Goal: Task Accomplishment & Management: Manage account settings

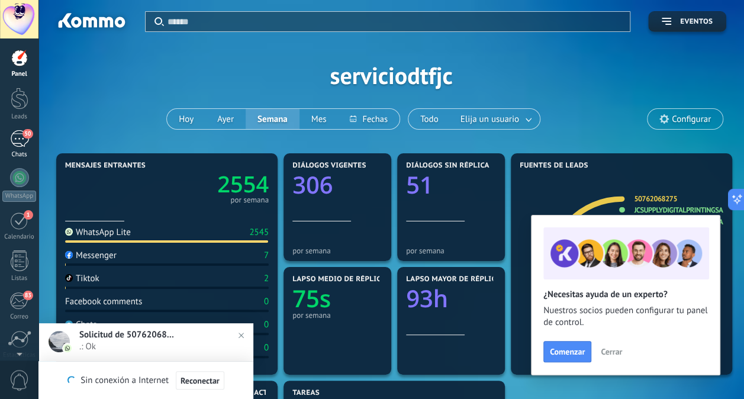
drag, startPoint x: 0, startPoint y: 0, endPoint x: 19, endPoint y: 136, distance: 137.4
click at [19, 136] on div "50" at bounding box center [19, 138] width 19 height 17
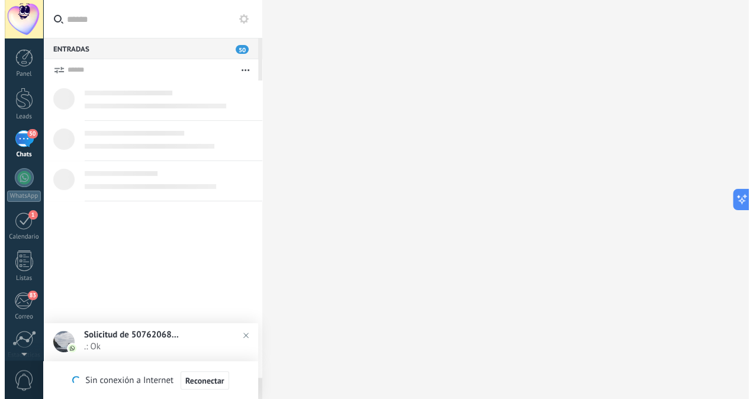
scroll to position [11, 0]
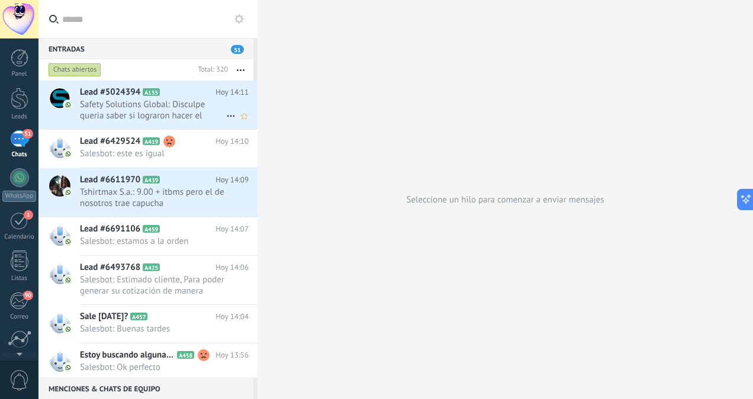
click at [138, 121] on div "Lead #5024394 A155 Hoy 14:11 Safety Solutions Global: Disculpe queria saber si …" at bounding box center [168, 104] width 177 height 49
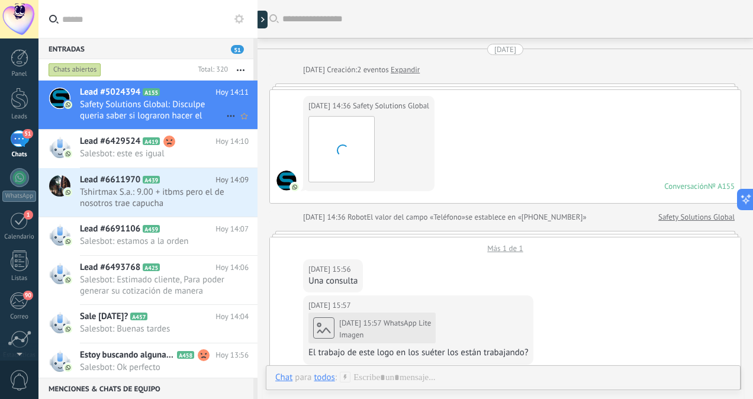
scroll to position [2359, 0]
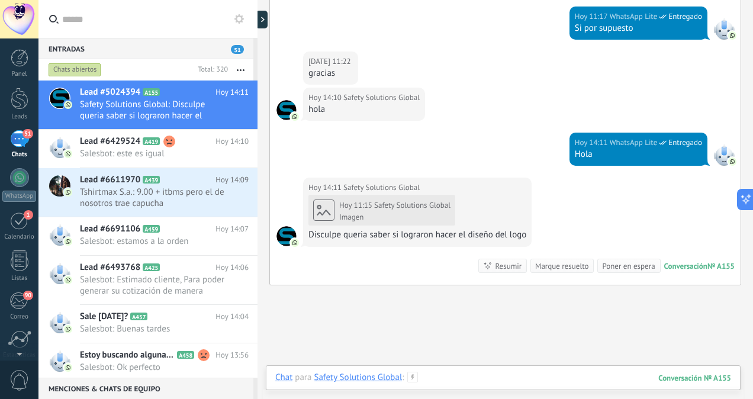
click at [435, 376] on div at bounding box center [503, 389] width 456 height 35
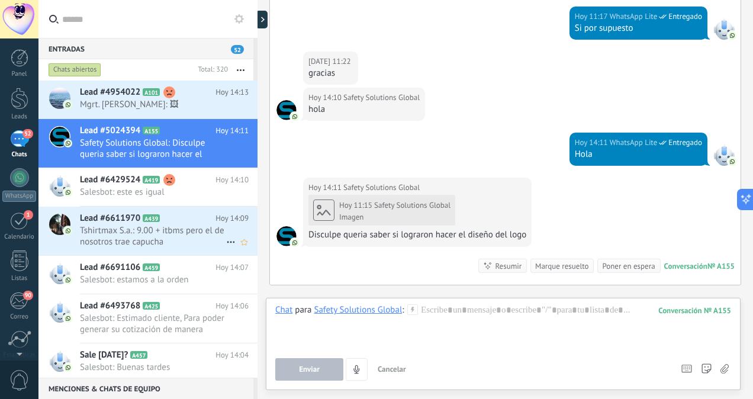
click at [134, 241] on span "Tshirtmax S.a.: 9.00 + itbms pero el de nosotros trae capucha" at bounding box center [153, 236] width 146 height 22
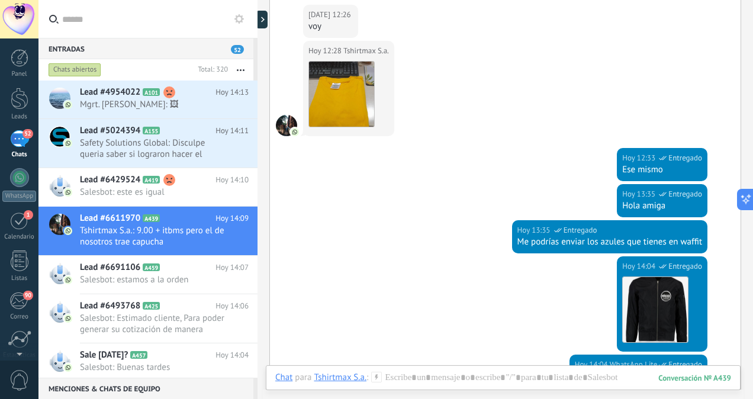
scroll to position [176, 0]
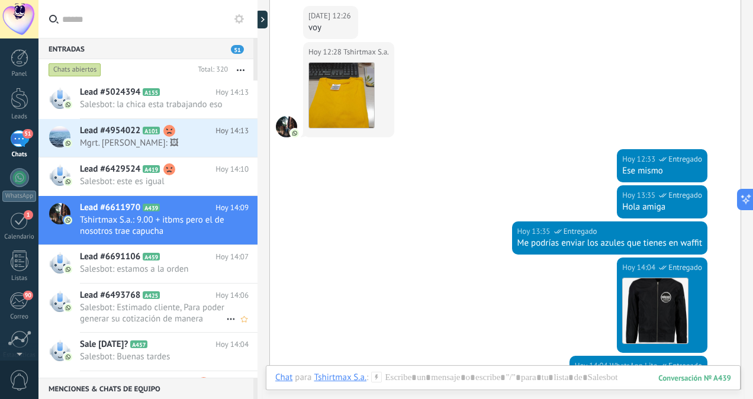
click at [170, 323] on span "Salesbot: Estimado cliente, Para poder generar su cotización de manera formal, …" at bounding box center [153, 313] width 146 height 22
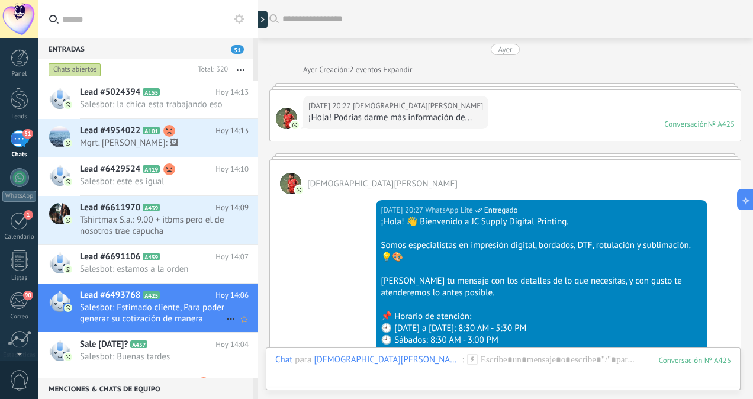
scroll to position [1154, 0]
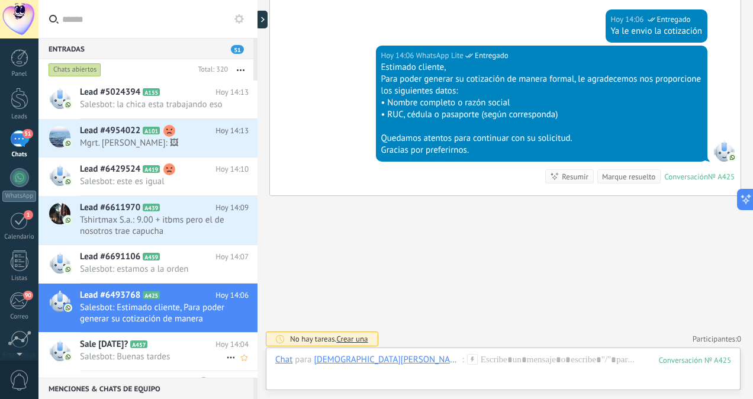
click at [159, 360] on div "Sale hoy? A457 Hoy 14:04 Salesbot: Buenas tardes" at bounding box center [168, 350] width 177 height 37
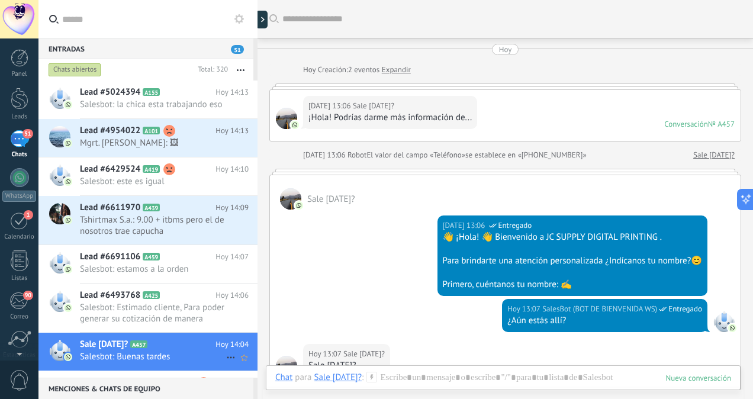
scroll to position [683, 0]
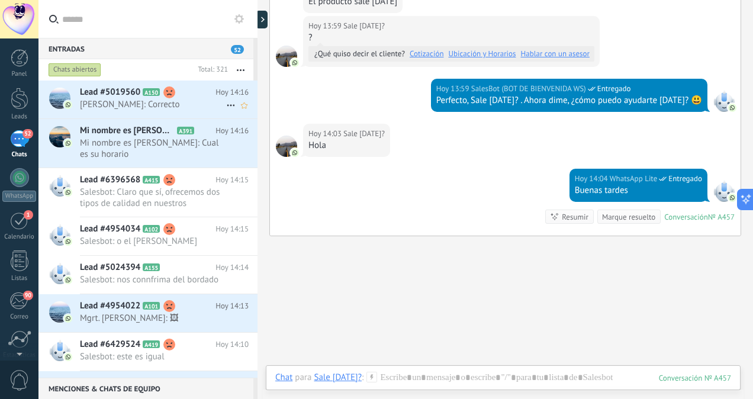
click at [153, 108] on span "Carlos Mitchell: Correcto" at bounding box center [153, 104] width 146 height 11
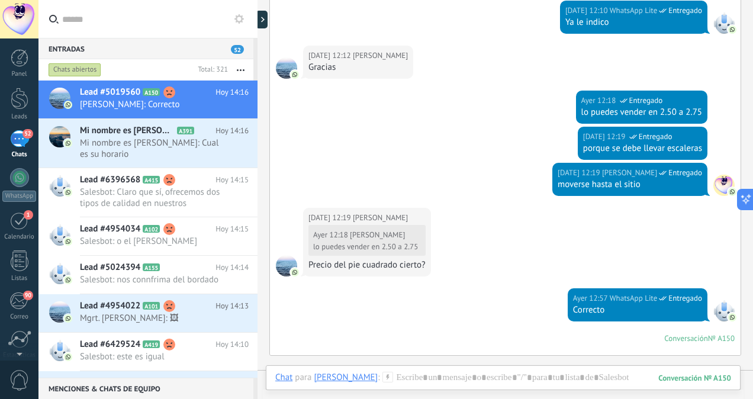
scroll to position [378, 0]
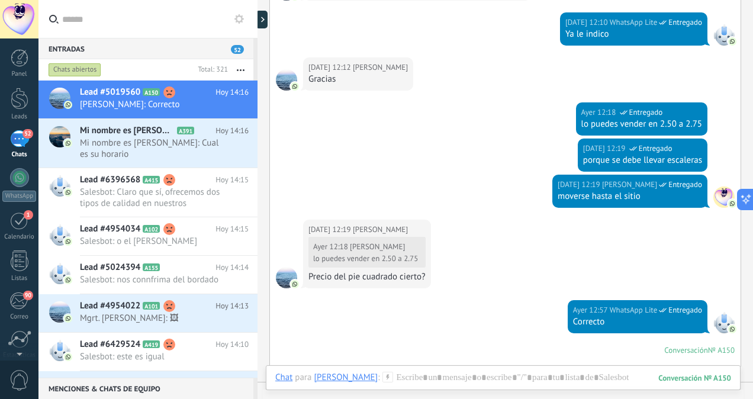
click at [743, 125] on div "Buscar Carga más 11.08.2025 11.08.2025 15:38 Carlos Mitchell 11.08.2025 15:37 W…" at bounding box center [504, 199] width 495 height 399
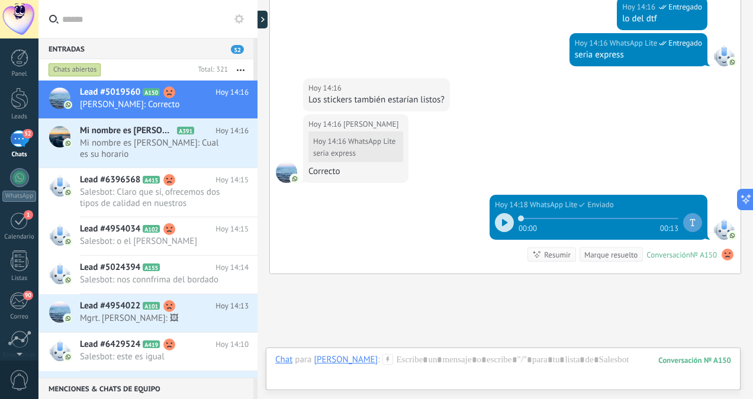
scroll to position [1145, 0]
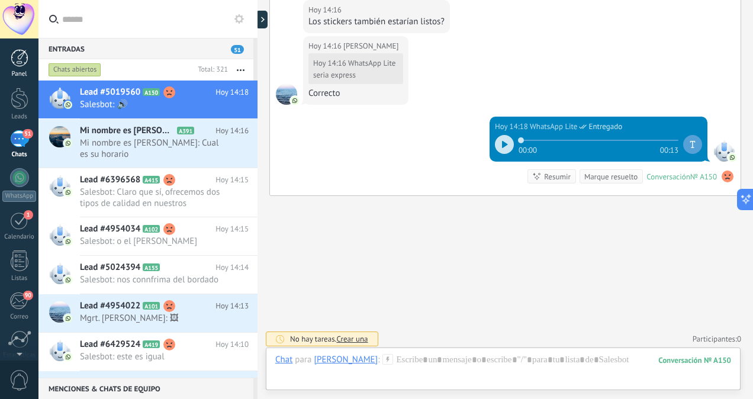
click at [16, 60] on div at bounding box center [20, 58] width 18 height 18
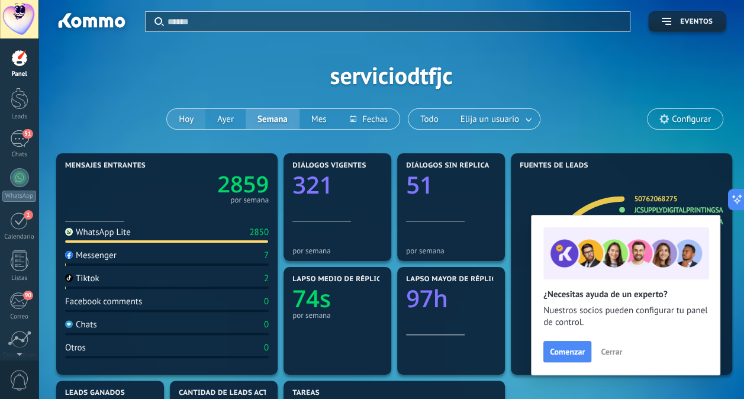
click at [193, 122] on button "Hoy" at bounding box center [186, 119] width 38 height 20
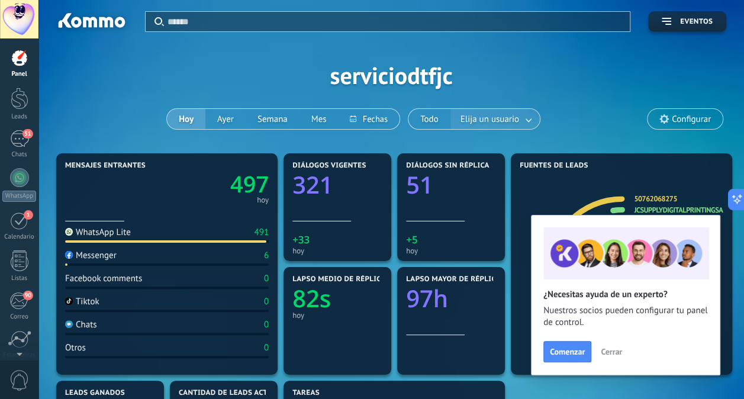
click at [523, 120] on link at bounding box center [528, 119] width 21 height 20
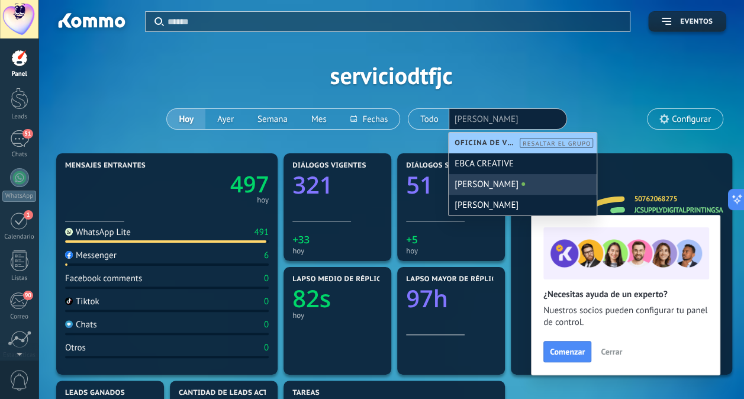
click at [517, 180] on div "[PERSON_NAME]" at bounding box center [522, 184] width 148 height 21
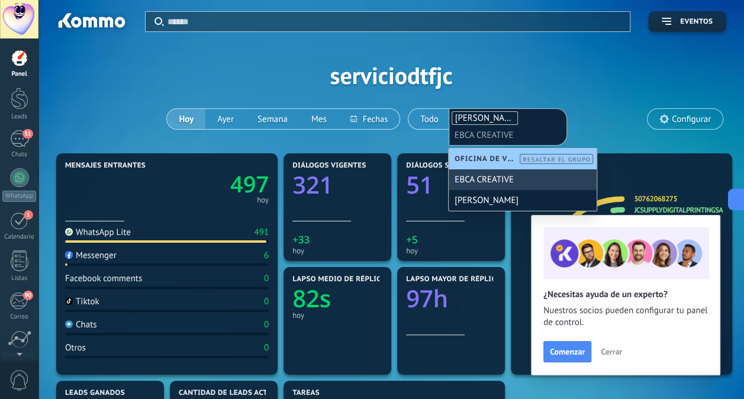
click at [517, 180] on div "EBCA CREATIVE" at bounding box center [522, 179] width 148 height 21
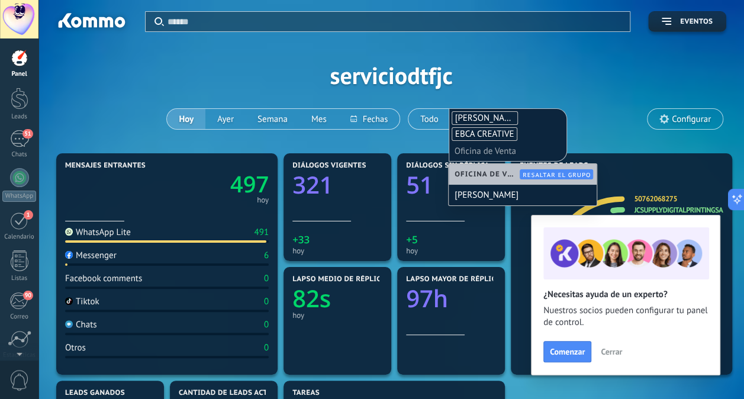
click at [523, 140] on ul "MARVELYS EBCA CREATIVE Oficina de Venta" at bounding box center [507, 135] width 115 height 50
click at [580, 108] on div "Aplicar Eventos serviciodtfjc Hoy Ayer Semana Mes Todo Elija un usuario MARVELY…" at bounding box center [391, 75] width 670 height 150
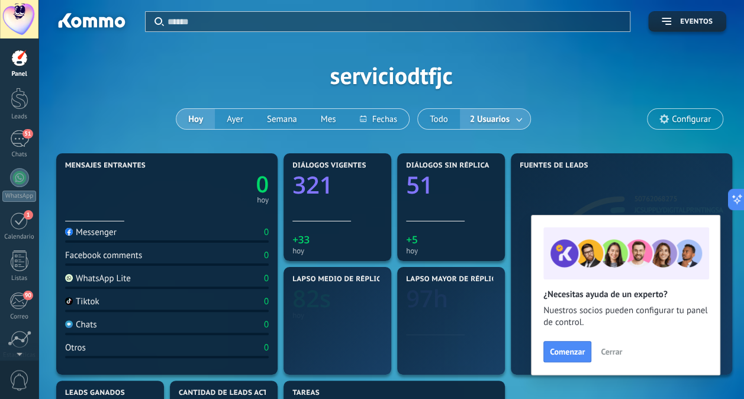
click at [505, 120] on span "2 Usuarios" at bounding box center [489, 119] width 44 height 16
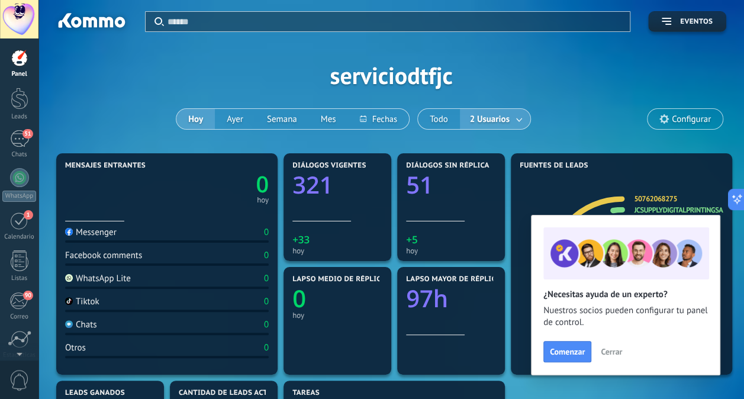
click at [505, 120] on span "2 Usuarios" at bounding box center [489, 119] width 44 height 16
click at [519, 117] on link at bounding box center [519, 119] width 21 height 20
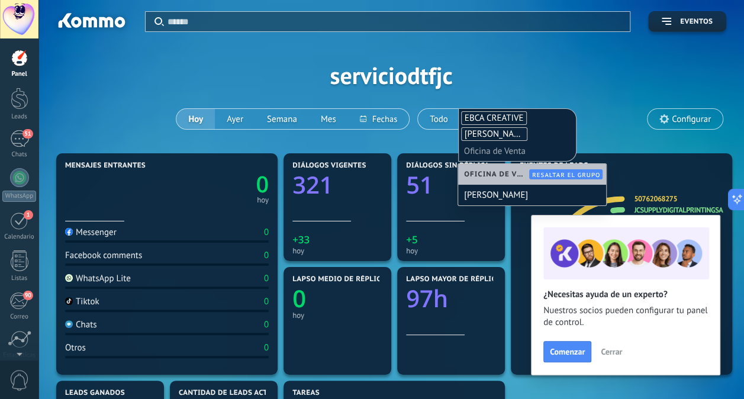
click at [529, 112] on ul "EBCA CREATIVE MARVELYS Oficina de Venta" at bounding box center [517, 135] width 115 height 50
click at [503, 177] on span "Oficina de Venta" at bounding box center [498, 174] width 68 height 9
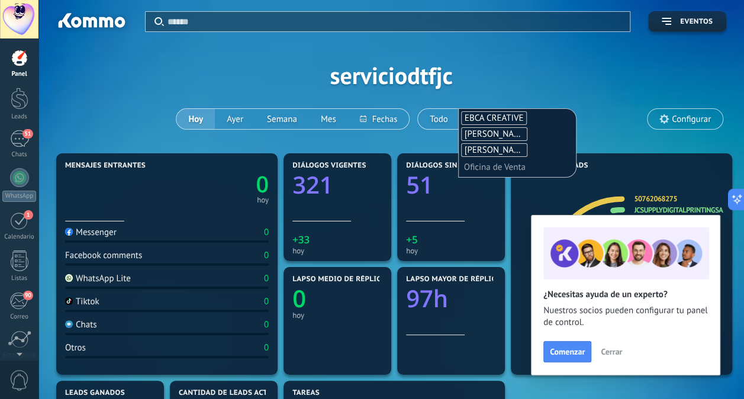
click at [559, 78] on div "Aplicar Eventos serviciodtfjc Hoy Ayer Semana Mes Todo 2 Usuarios EBCA CREATIVE…" at bounding box center [391, 75] width 670 height 150
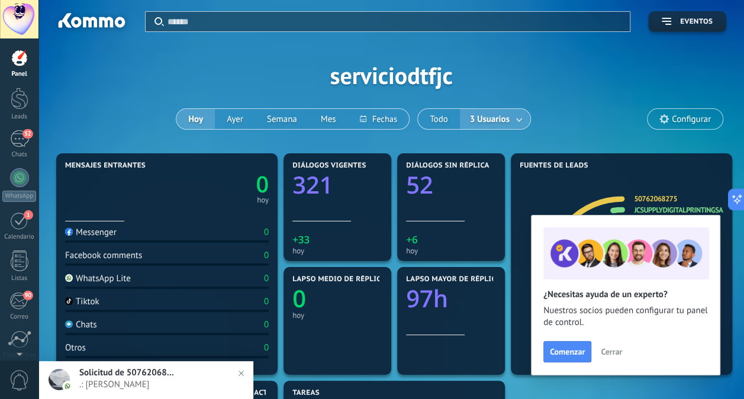
drag, startPoint x: 559, startPoint y: 78, endPoint x: 592, endPoint y: 97, distance: 38.5
click at [592, 97] on div "Aplicar Eventos serviciodtfjc Hoy Ayer Semana Mes Todo 3 Usuarios Configurar" at bounding box center [391, 75] width 670 height 150
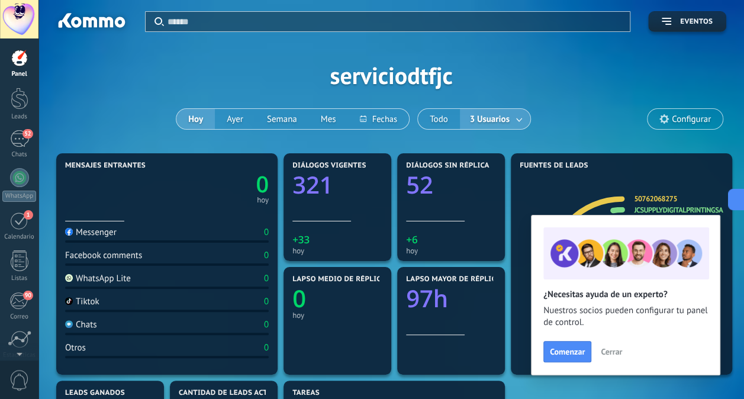
click at [608, 348] on span "Cerrar" at bounding box center [610, 351] width 21 height 8
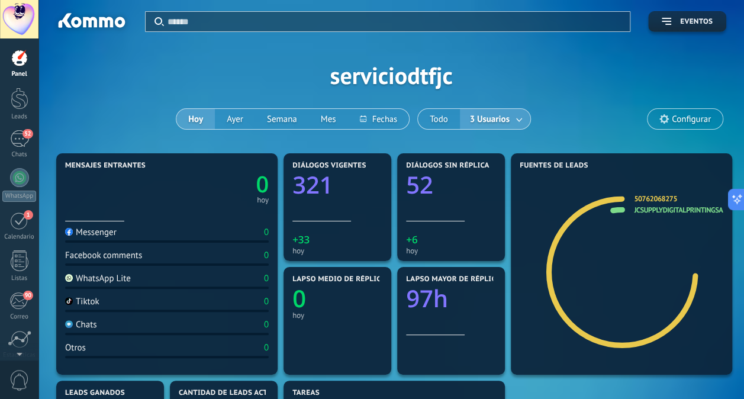
click at [486, 115] on span "3 Usuarios" at bounding box center [489, 119] width 44 height 16
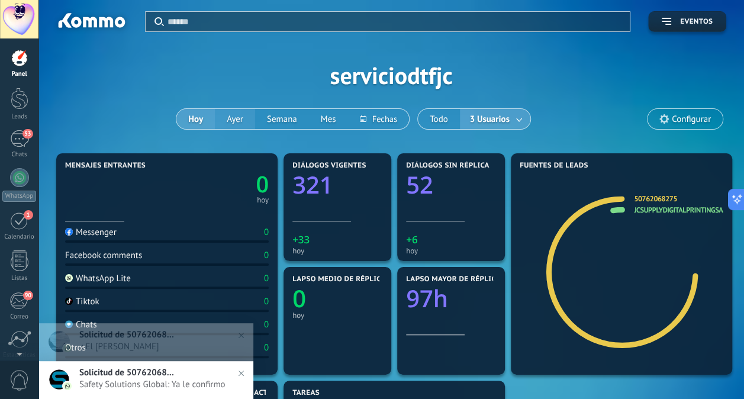
click at [225, 120] on button "Ayer" at bounding box center [235, 119] width 40 height 20
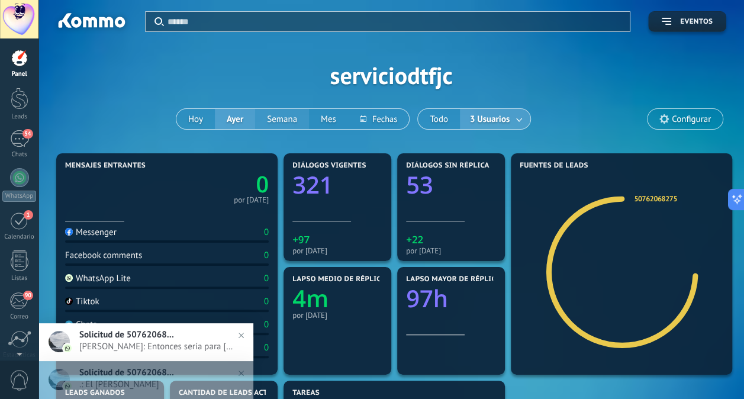
click at [290, 121] on button "Semana" at bounding box center [282, 119] width 54 height 20
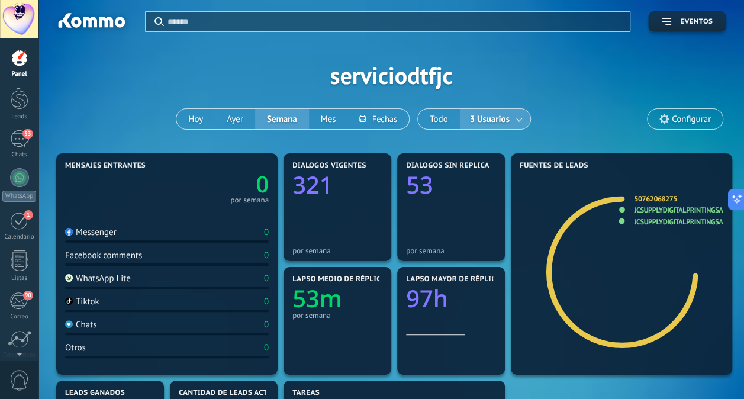
click at [496, 115] on span "3 Usuarios" at bounding box center [489, 119] width 44 height 16
click at [433, 121] on button "Todo" at bounding box center [439, 119] width 42 height 20
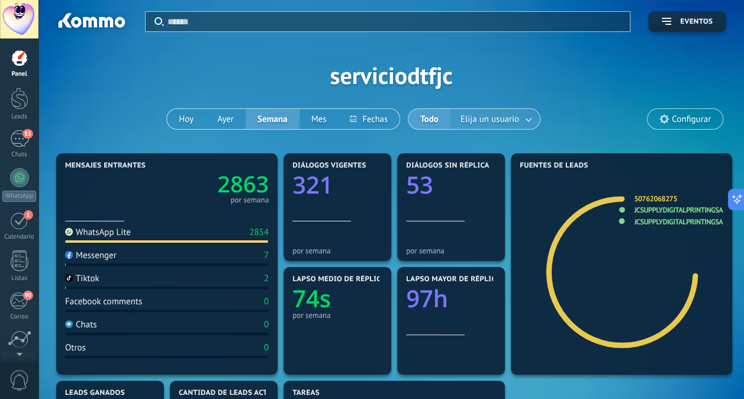
click at [472, 122] on span "Elija un usuario" at bounding box center [489, 119] width 63 height 16
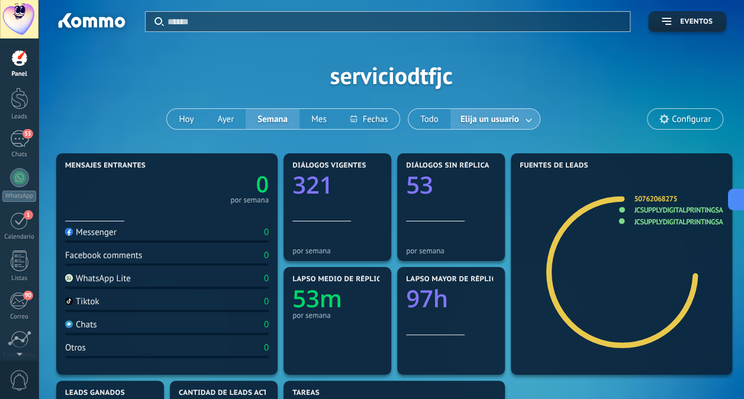
click at [529, 116] on link at bounding box center [528, 119] width 21 height 20
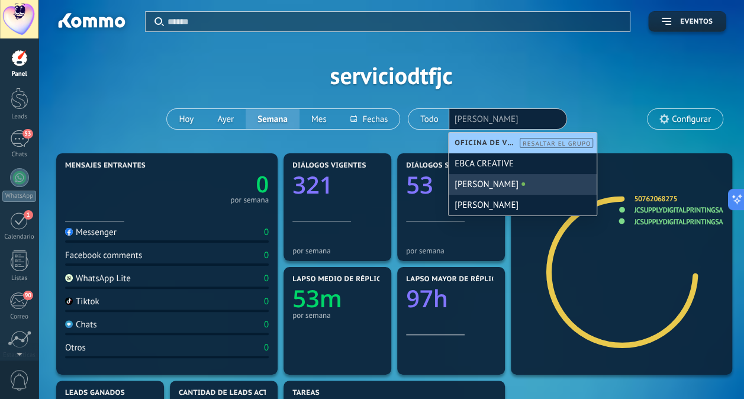
click at [515, 184] on div "[PERSON_NAME]" at bounding box center [522, 184] width 148 height 21
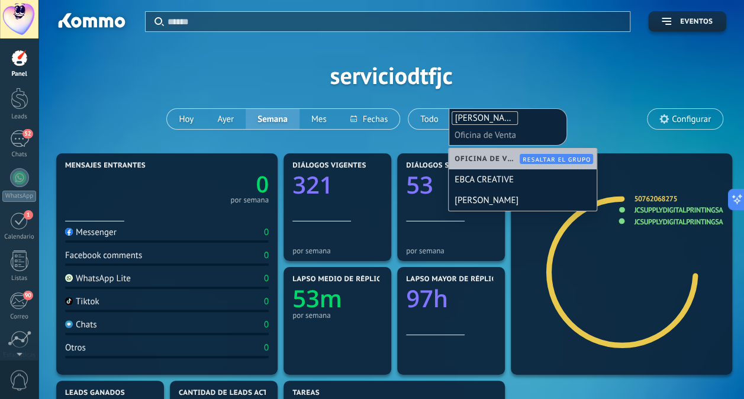
click at [589, 73] on div "Aplicar Eventos serviciodtfjc Hoy Ayer Semana Mes Todo Elija un usuario MARVELY…" at bounding box center [391, 75] width 670 height 150
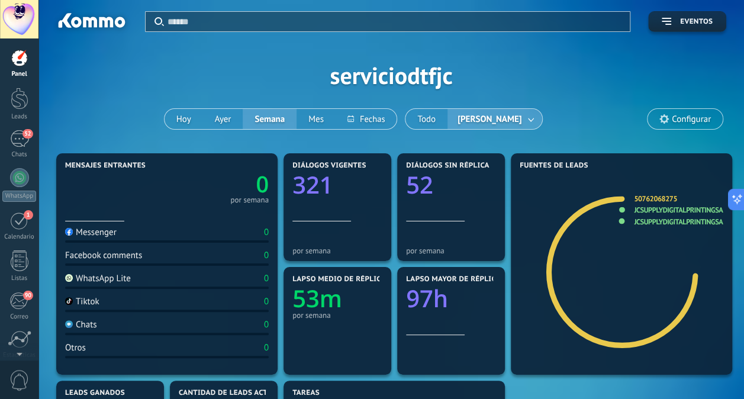
click at [499, 115] on span "[PERSON_NAME]" at bounding box center [489, 119] width 69 height 16
click at [521, 117] on link at bounding box center [531, 119] width 21 height 20
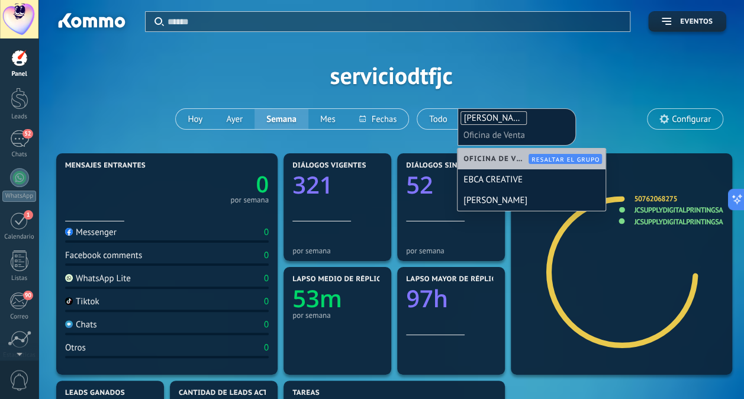
click at [527, 122] on ul "MARVELYS Oficina de Venta" at bounding box center [516, 127] width 115 height 34
click at [443, 122] on button "Todo" at bounding box center [438, 119] width 42 height 20
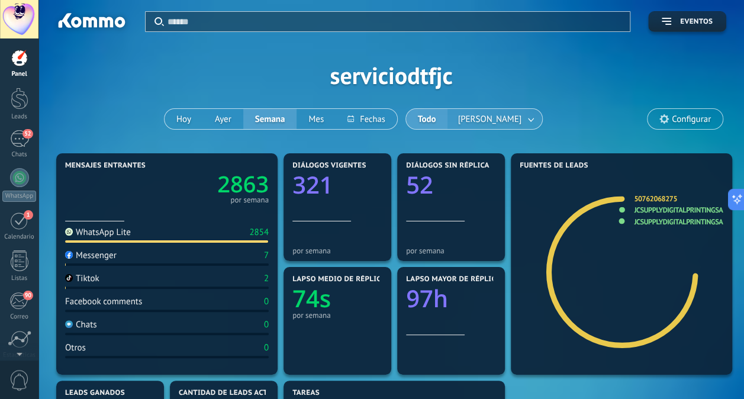
click at [483, 114] on span "[PERSON_NAME]" at bounding box center [489, 119] width 69 height 16
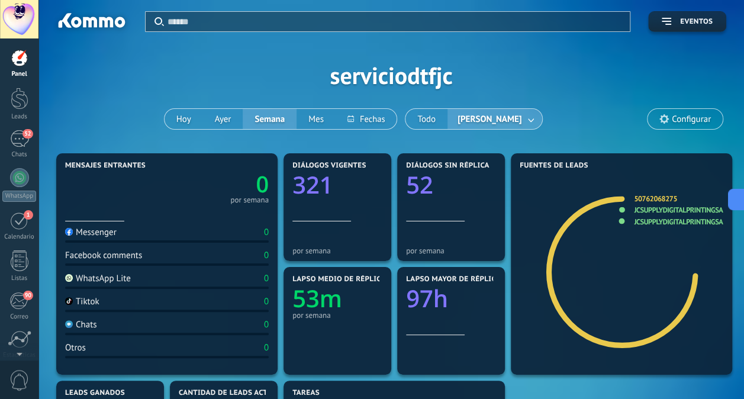
click at [521, 120] on link at bounding box center [531, 119] width 21 height 20
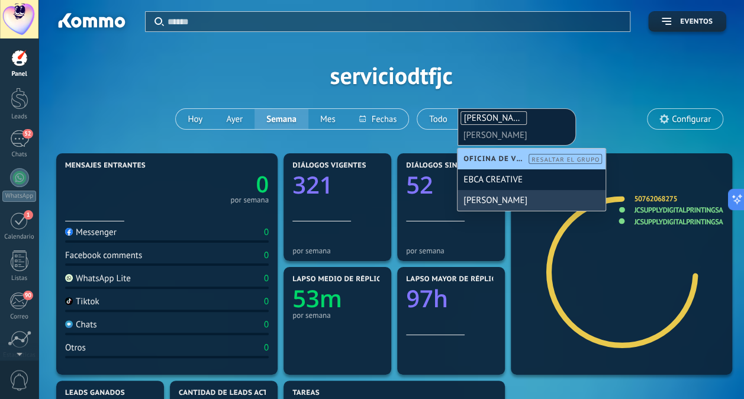
click at [511, 196] on div "Paola" at bounding box center [531, 200] width 148 height 21
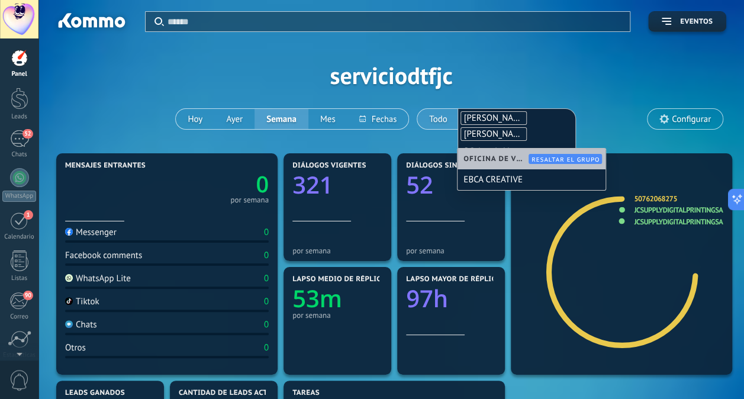
click at [441, 115] on button "Todo" at bounding box center [438, 119] width 42 height 20
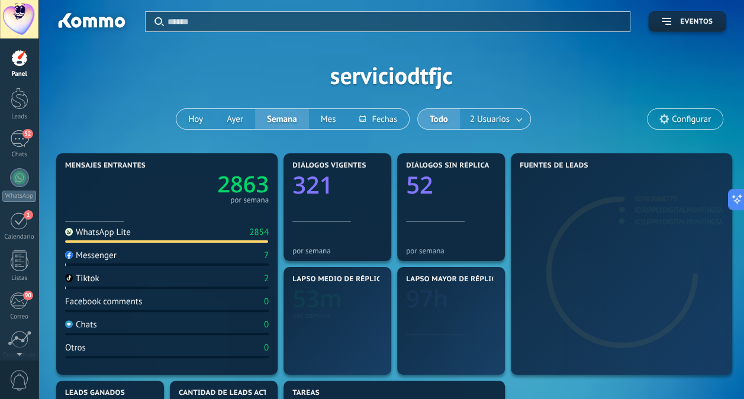
click at [441, 115] on button "Todo" at bounding box center [439, 119] width 42 height 20
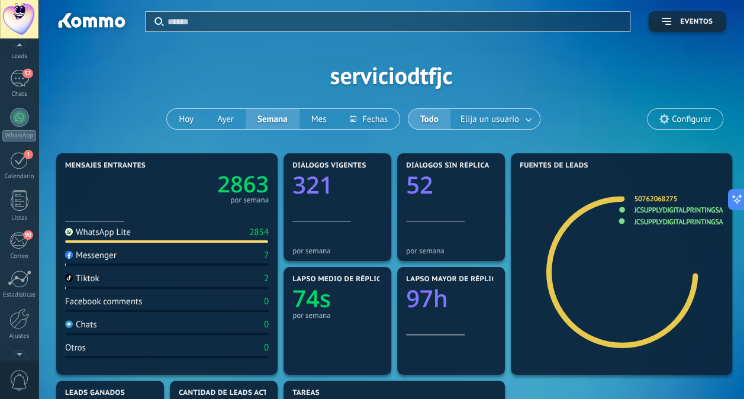
click at [18, 344] on div at bounding box center [19, 352] width 38 height 18
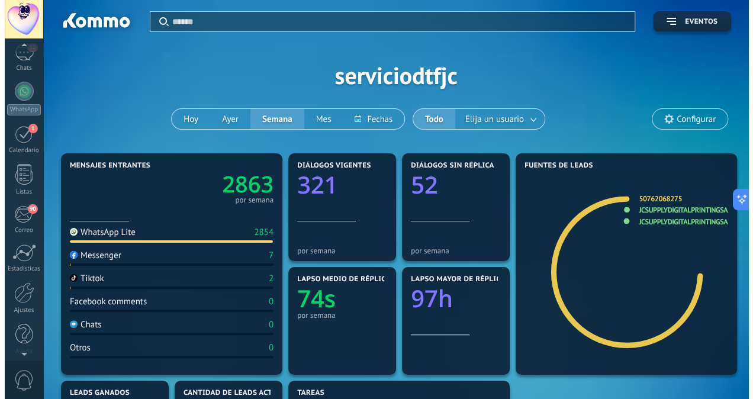
scroll to position [92, 0]
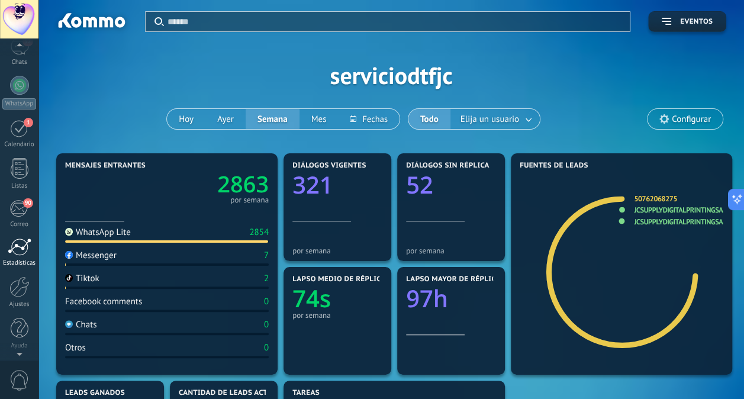
click at [15, 252] on div at bounding box center [20, 247] width 24 height 18
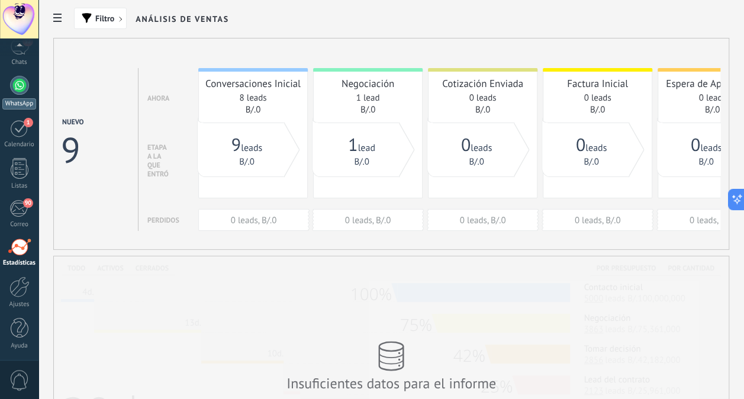
click at [22, 92] on div at bounding box center [19, 85] width 19 height 19
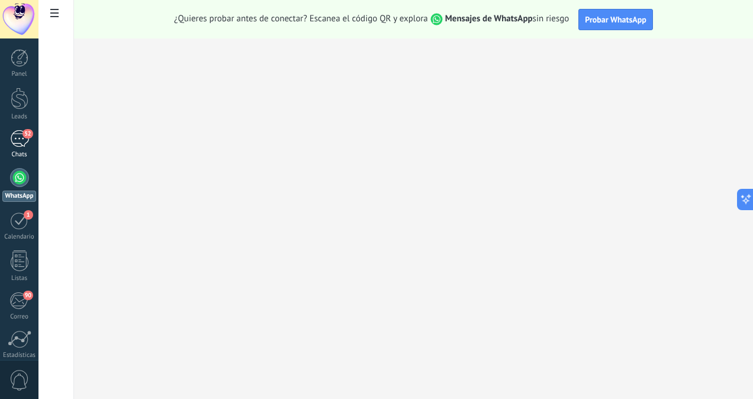
click at [19, 142] on div "52" at bounding box center [19, 138] width 19 height 17
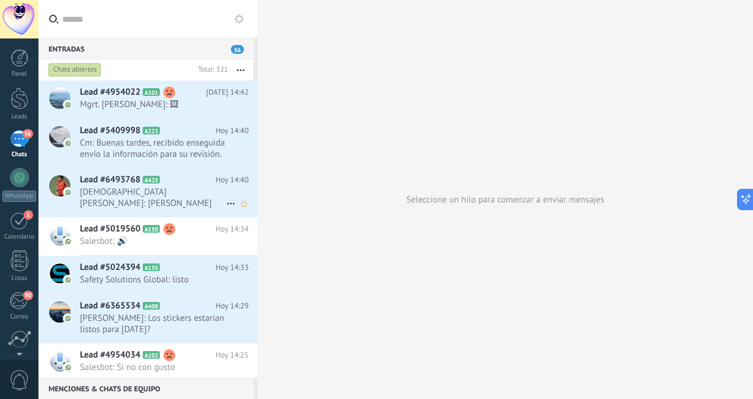
click at [172, 202] on span "[DEMOGRAPHIC_DATA][PERSON_NAME]: [PERSON_NAME] [PHONE_NUMBER]" at bounding box center [153, 197] width 146 height 22
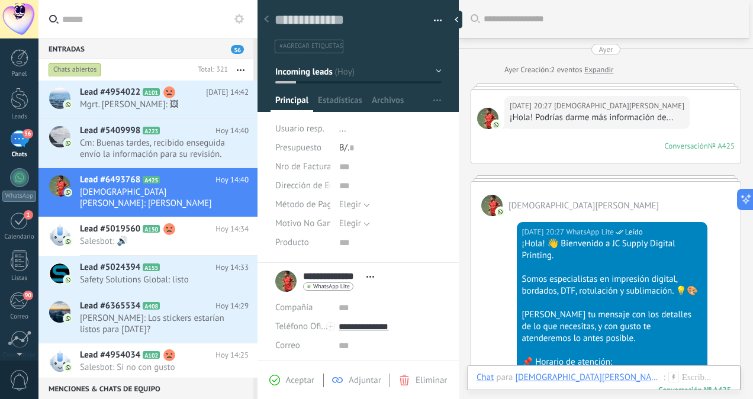
click at [286, 280] on div "**********" at bounding box center [327, 281] width 105 height 30
drag, startPoint x: 752, startPoint y: 18, endPoint x: 751, endPoint y: 61, distance: 43.2
click at [751, 61] on div "Buscar Carga más [DATE] [DATE] Creación: 2 eventos Expandir [DATE] 20:27 [DEMOG…" at bounding box center [606, 199] width 294 height 399
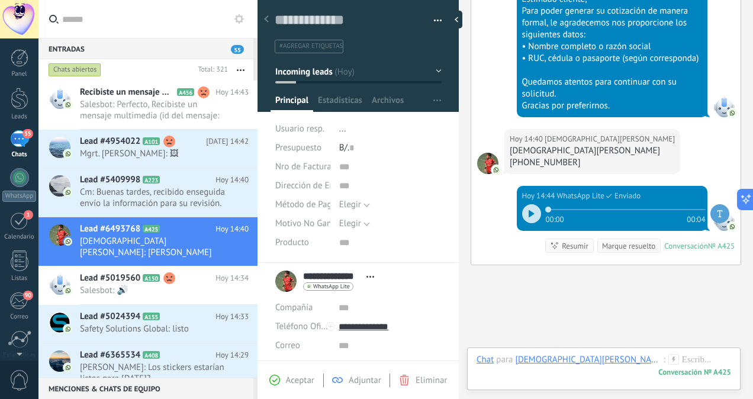
scroll to position [1323, 0]
